Goal: Information Seeking & Learning: Learn about a topic

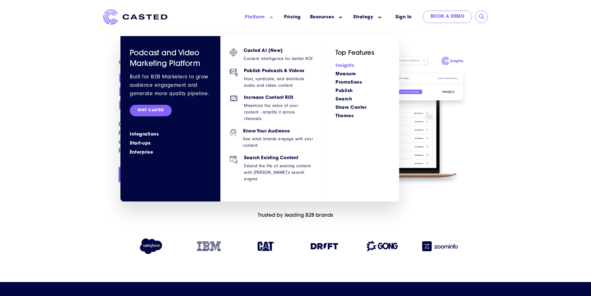
click at [344, 64] on link "Insights" at bounding box center [345, 65] width 19 height 5
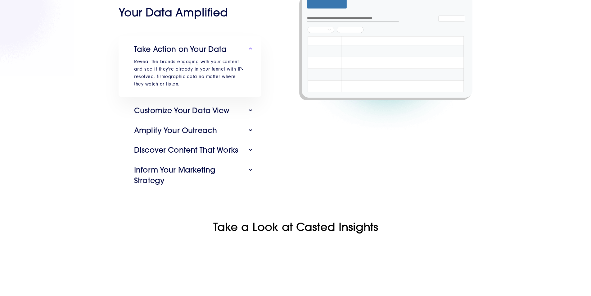
scroll to position [382, 0]
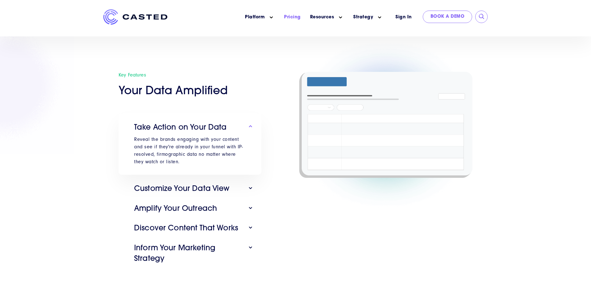
click at [295, 16] on link "Pricing" at bounding box center [292, 17] width 17 height 7
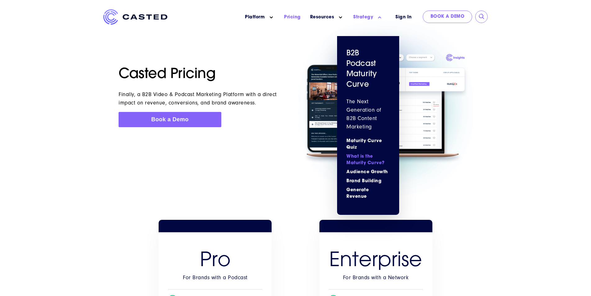
click at [358, 163] on link "What is the Maturity Curve?" at bounding box center [368, 159] width 43 height 13
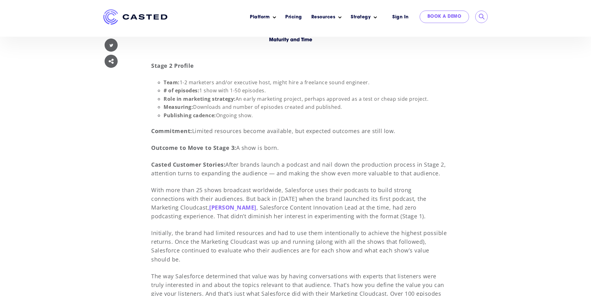
scroll to position [2050, 0]
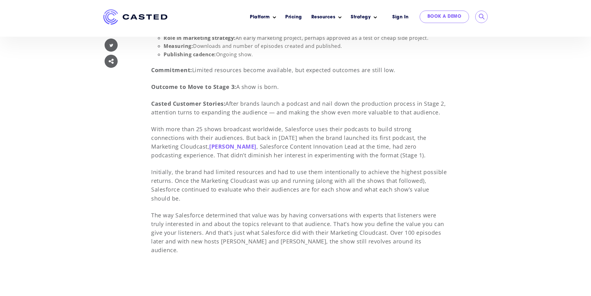
click at [114, 18] on img at bounding box center [135, 16] width 64 height 15
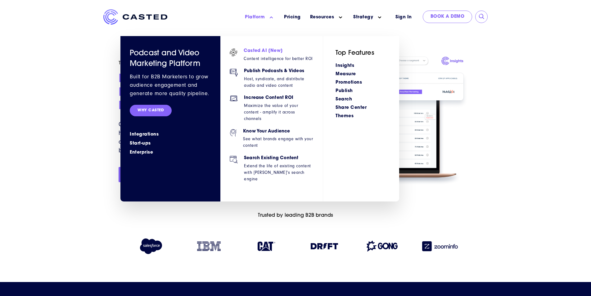
click at [284, 54] on span "Casted AI [New] Content intelligence for better ROI" at bounding box center [278, 58] width 69 height 20
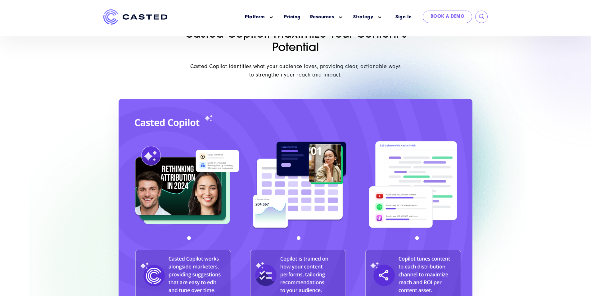
scroll to position [224, 0]
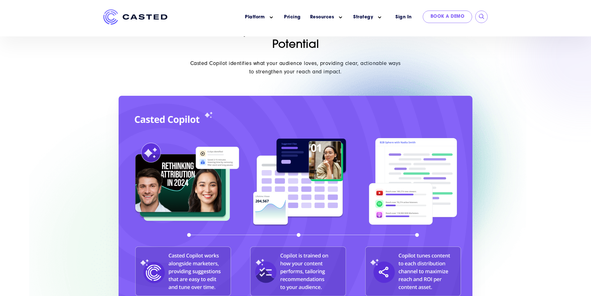
click at [473, 110] on div at bounding box center [296, 204] width 354 height 216
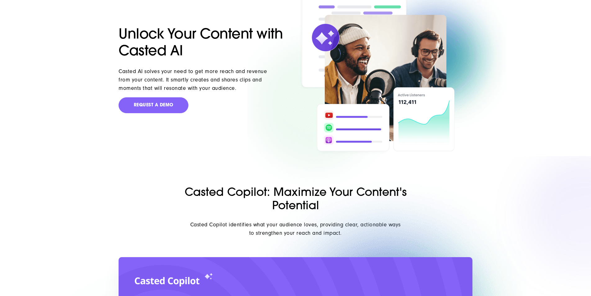
scroll to position [0, 0]
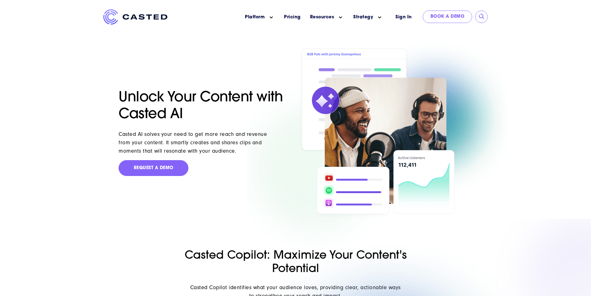
click at [128, 19] on img at bounding box center [135, 16] width 64 height 15
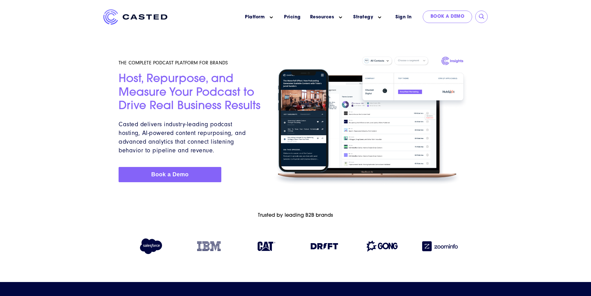
click at [114, 15] on img at bounding box center [135, 16] width 64 height 15
click at [296, 16] on link "Pricing" at bounding box center [292, 17] width 17 height 7
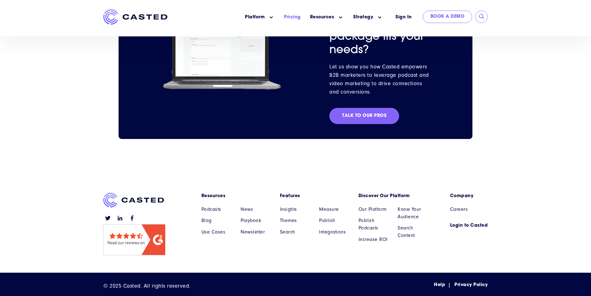
scroll to position [665, 0]
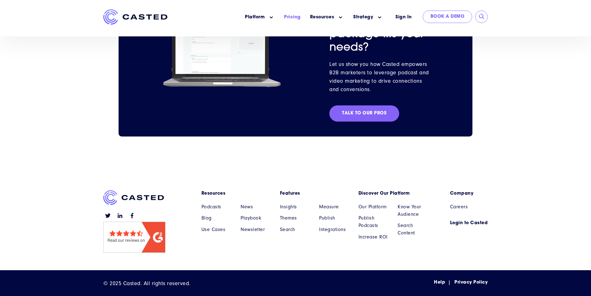
click at [146, 16] on img at bounding box center [135, 16] width 64 height 15
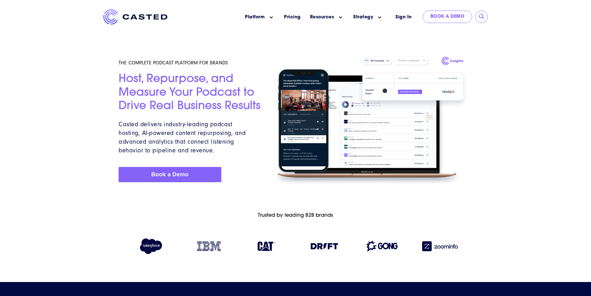
click at [123, 16] on img at bounding box center [135, 16] width 64 height 15
